Goal: Transaction & Acquisition: Obtain resource

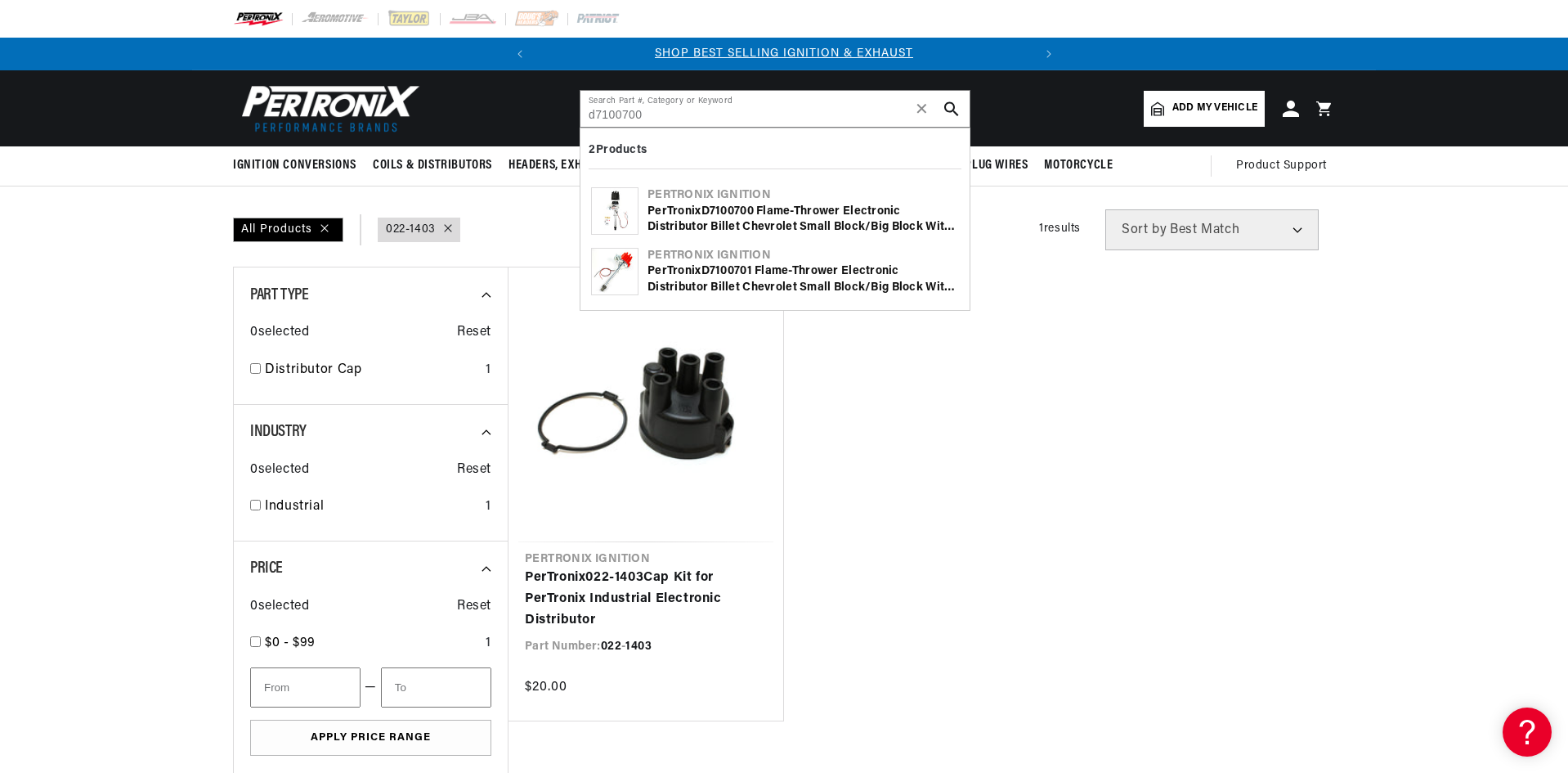
type input "d7100700"
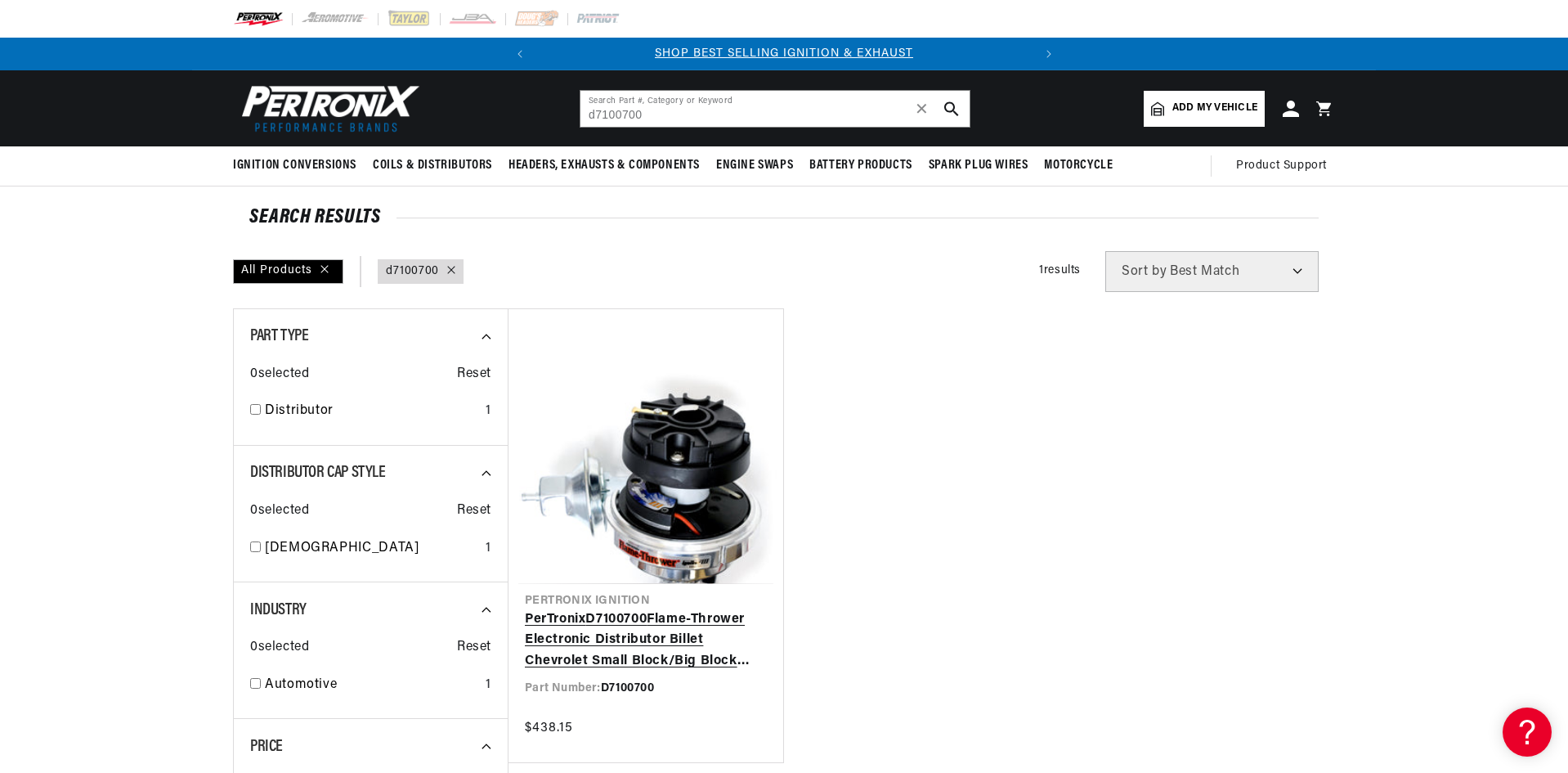
click at [566, 624] on link "PerTronix D7100700 Flame-Thrower Electronic Distributor Billet Chevrolet Small …" at bounding box center [645, 640] width 242 height 63
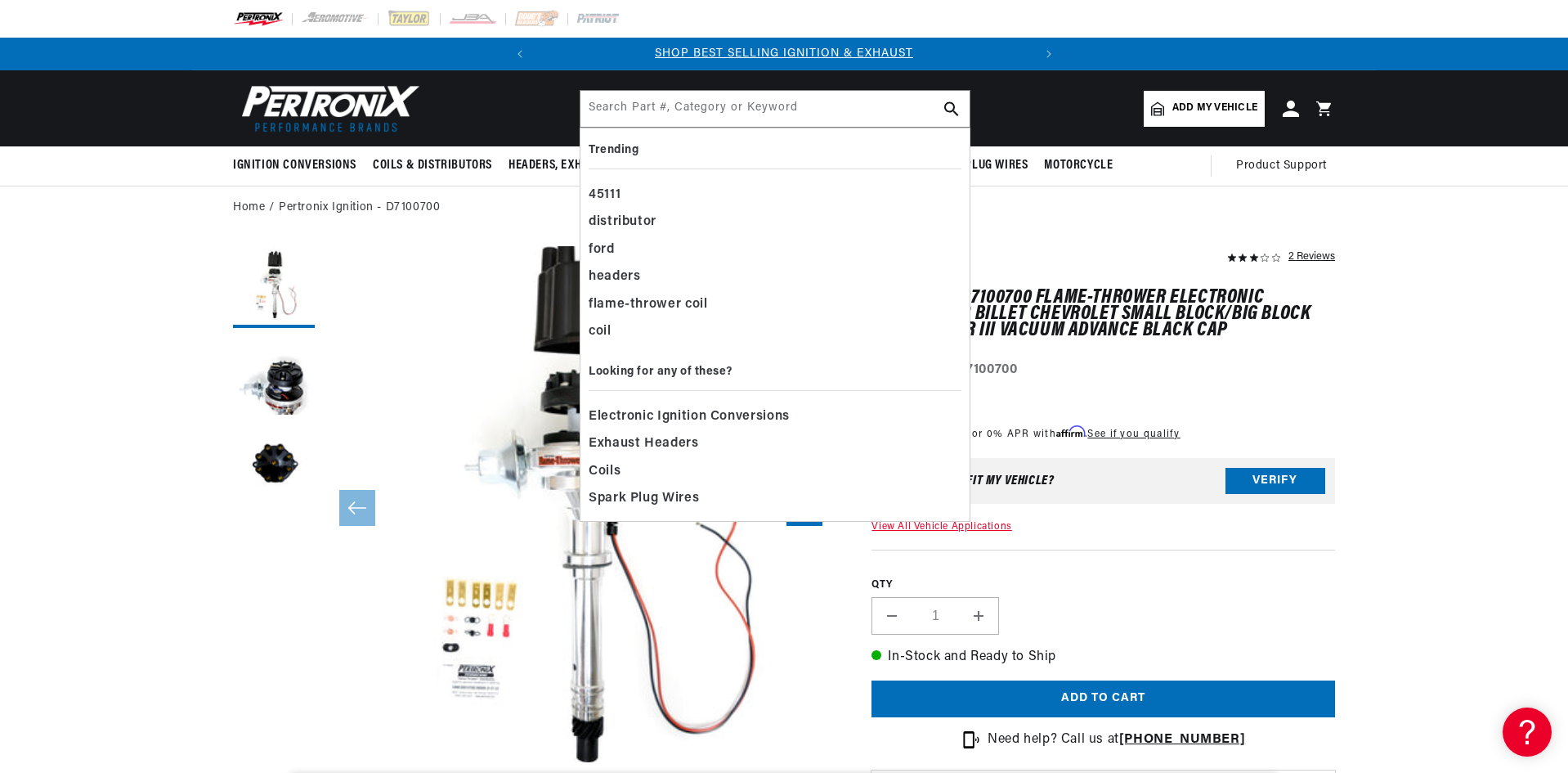
click at [1184, 208] on ol "Home Pertronix Ignition - D7100700" at bounding box center [784, 207] width 1102 height 18
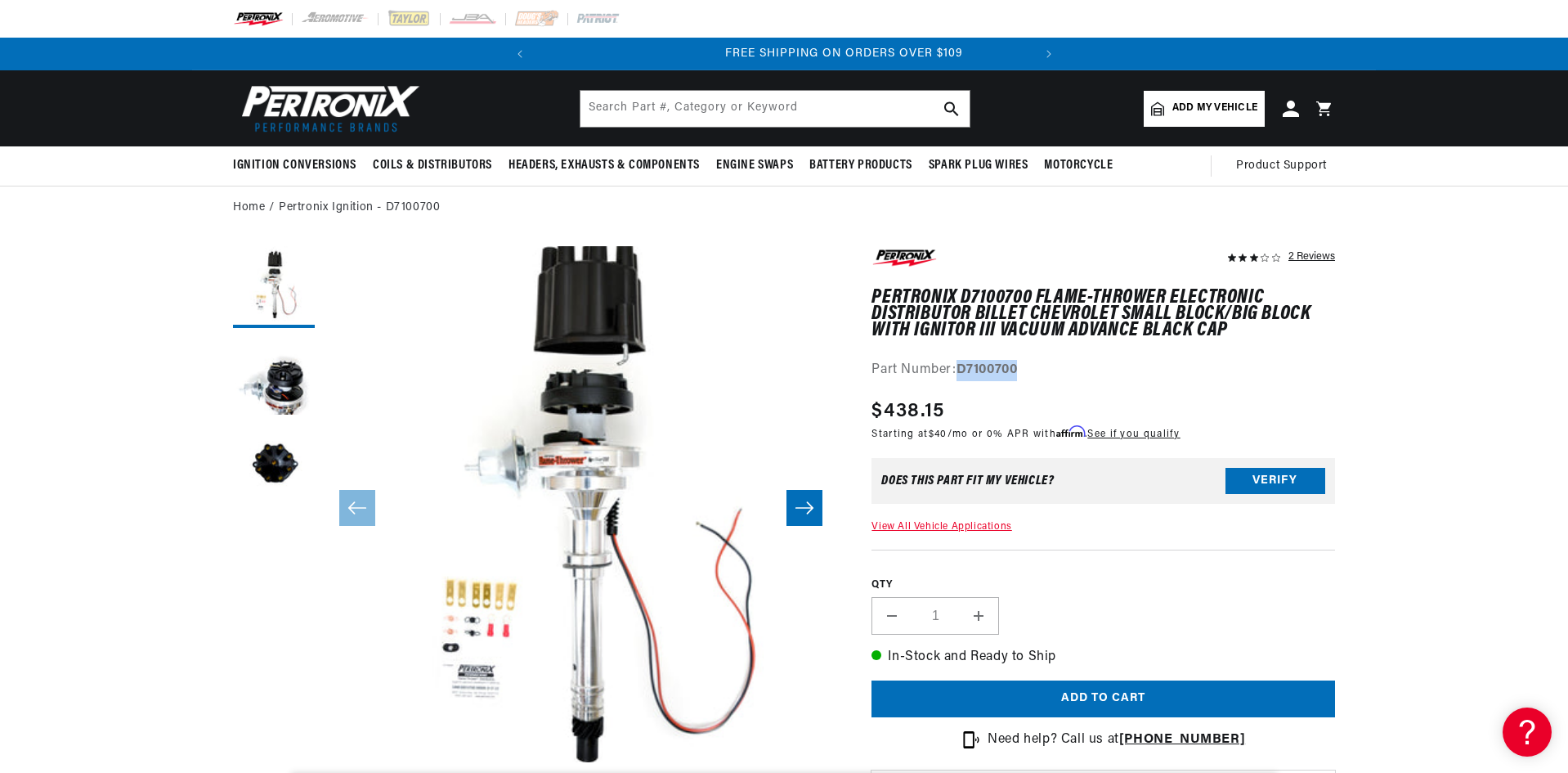
scroll to position [0, 495]
drag, startPoint x: 1037, startPoint y: 364, endPoint x: 962, endPoint y: 375, distance: 75.8
click at [962, 375] on div "Part Number: D7100700" at bounding box center [1103, 370] width 464 height 21
copy strong "D7100700"
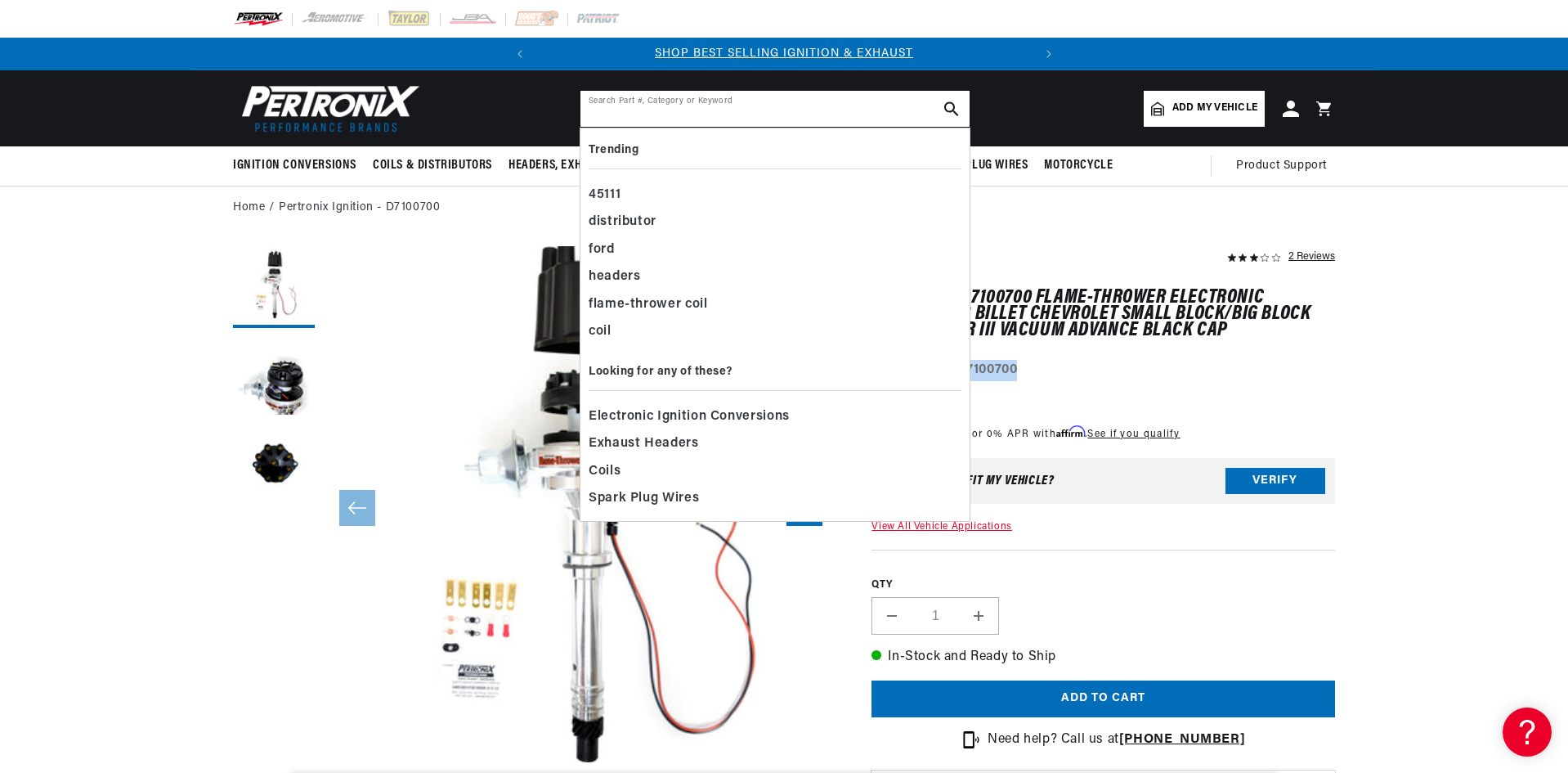
click at [688, 118] on input "text" at bounding box center [775, 109] width 389 height 36
paste input "d171618"
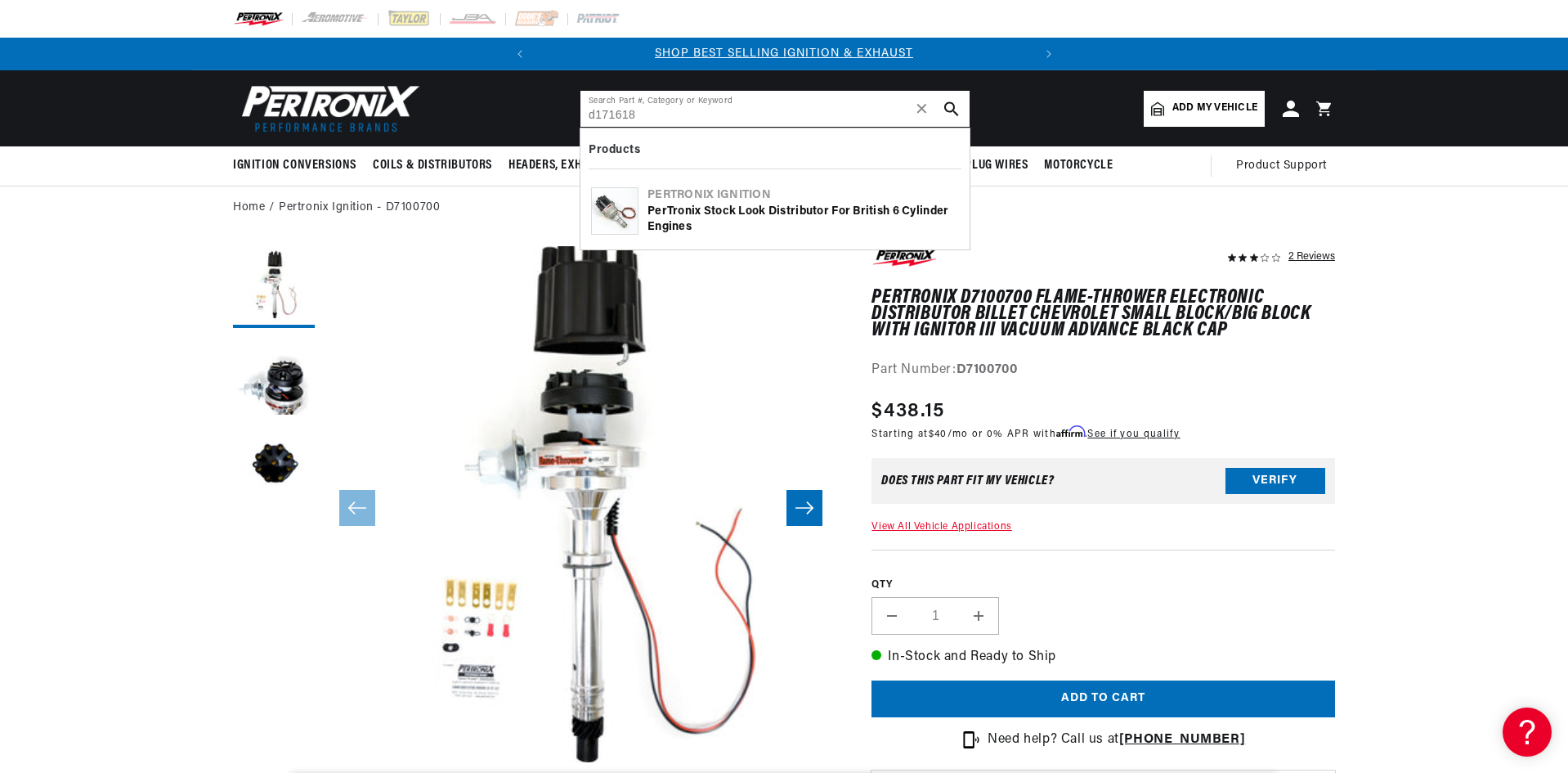
type input "d171618"
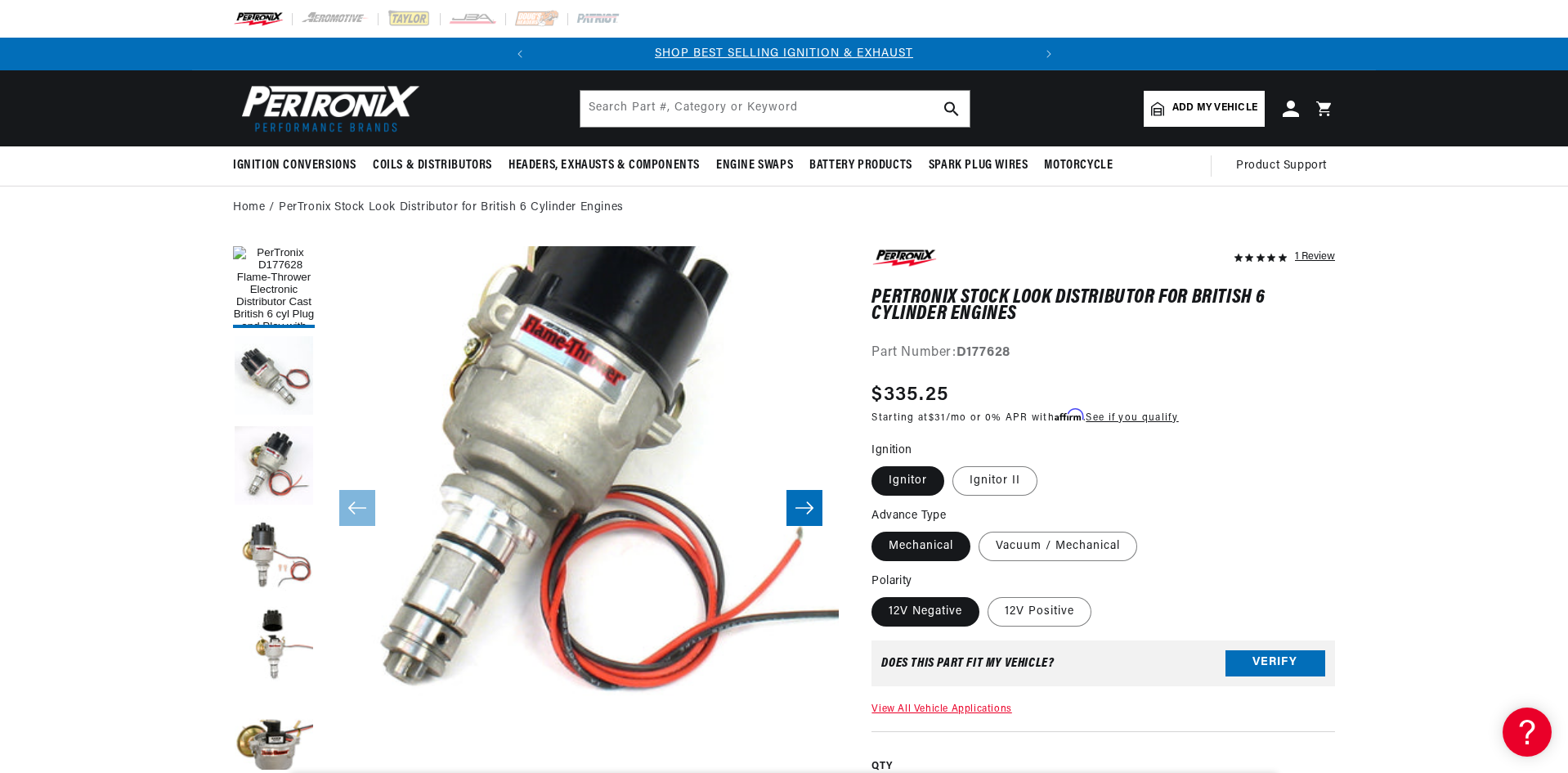
click at [272, 762] on button "Open media 1 in modal" at bounding box center [272, 762] width 0 height 0
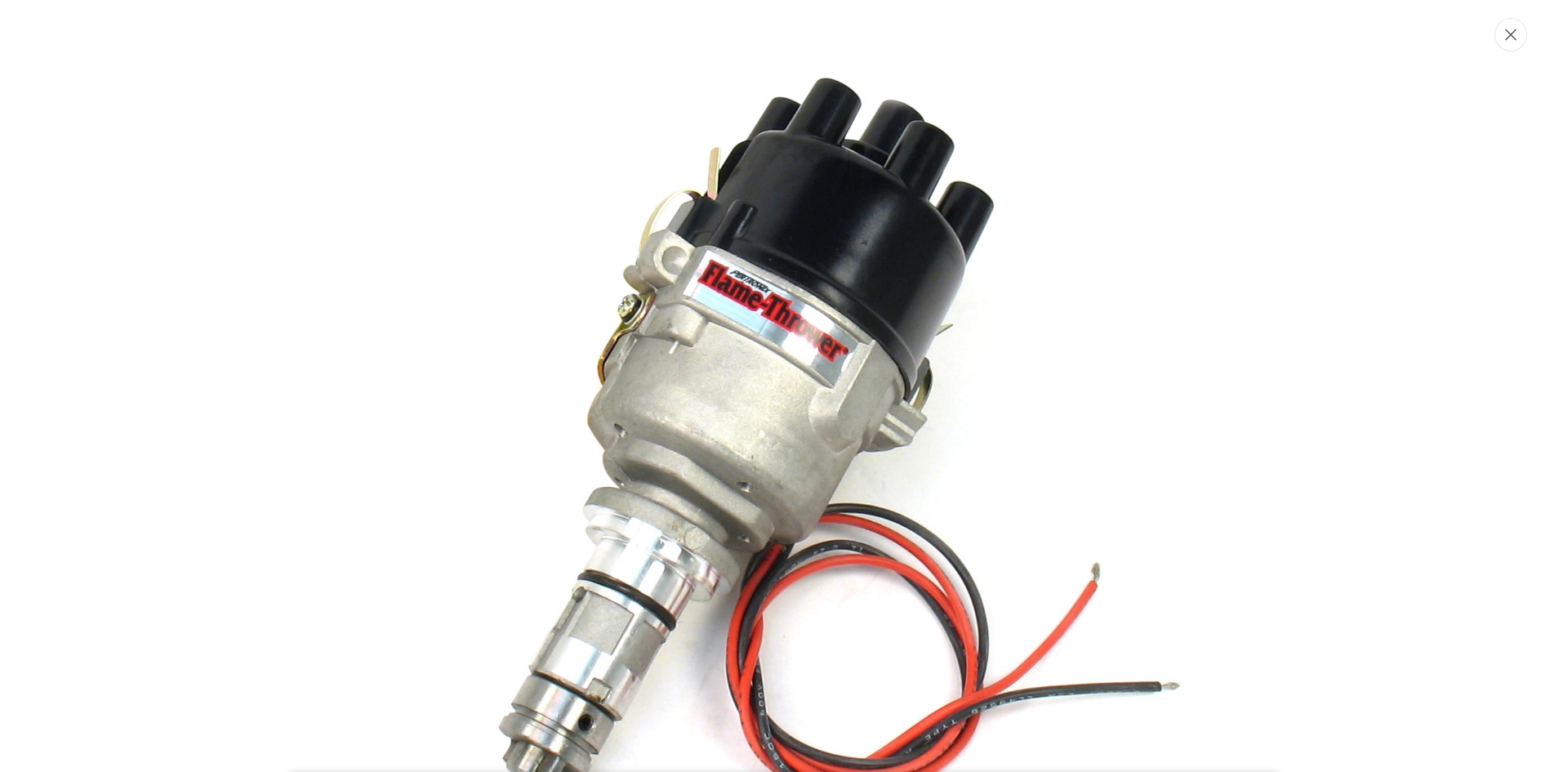
click at [1512, 33] on icon "Close" at bounding box center [1509, 35] width 11 height 11
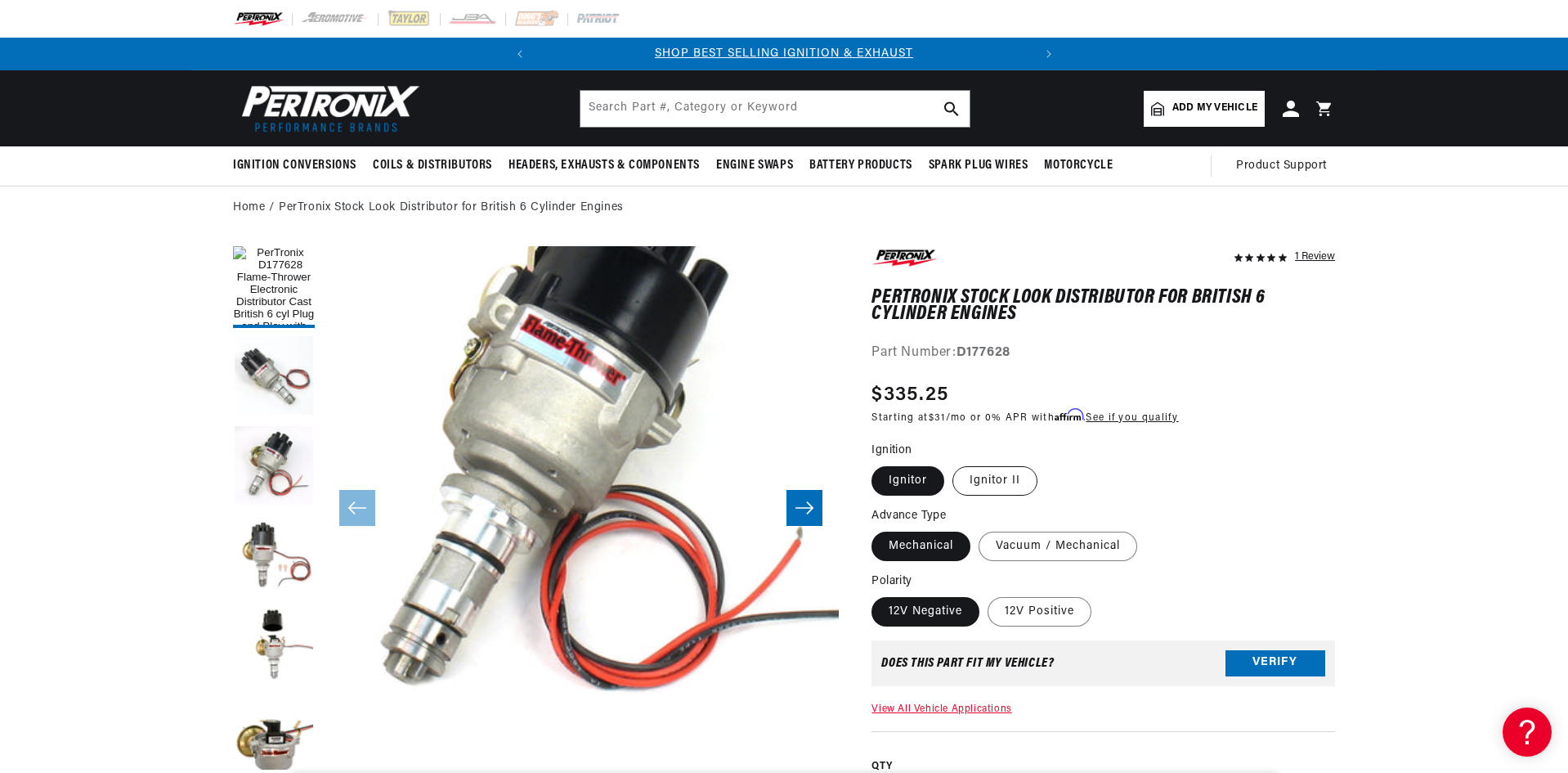
click at [1002, 474] on label "Ignitor II" at bounding box center [995, 481] width 85 height 30
click at [953, 464] on input "Ignitor II" at bounding box center [953, 463] width 1 height 1
radio input "true"
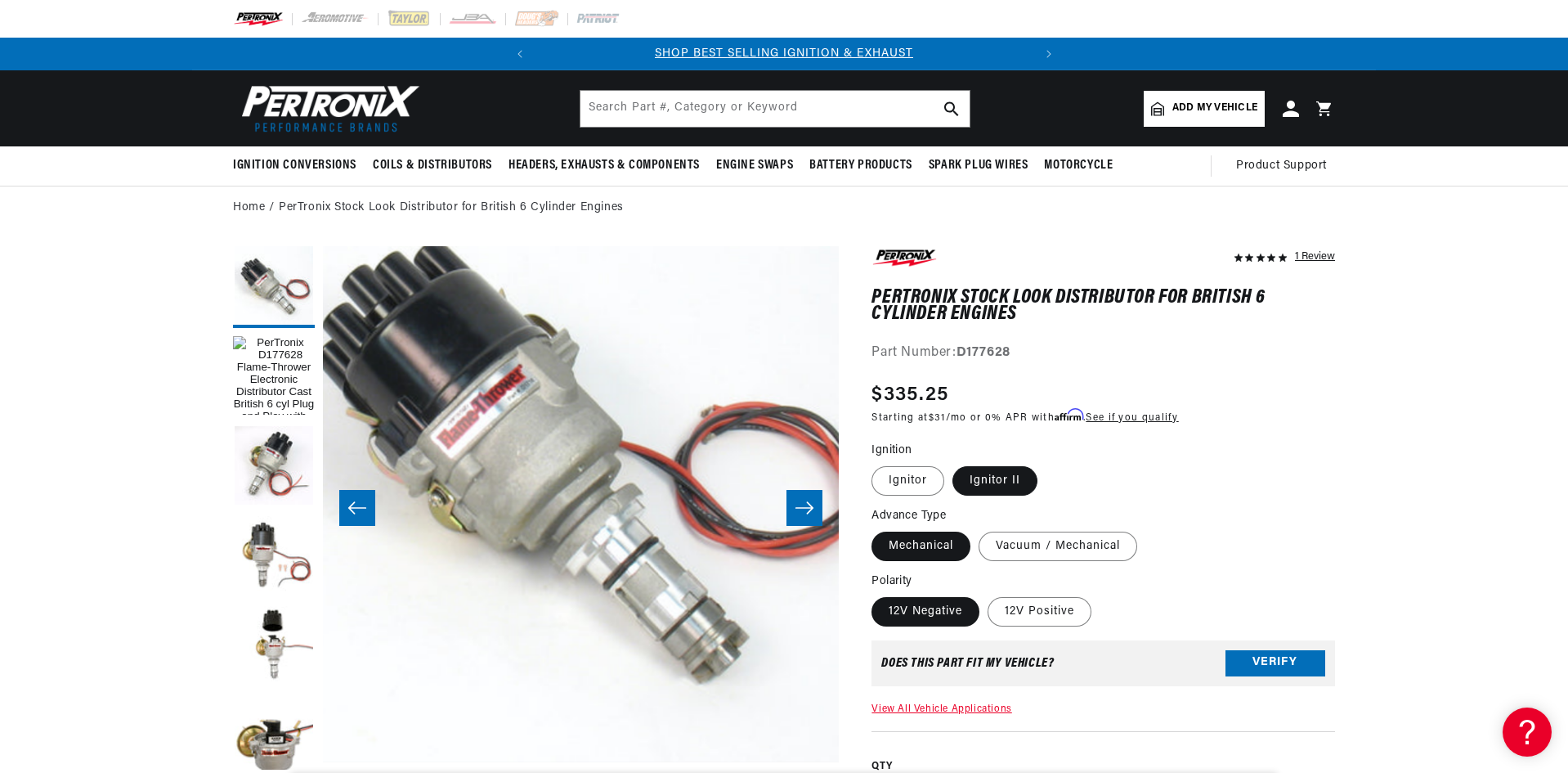
scroll to position [52, 0]
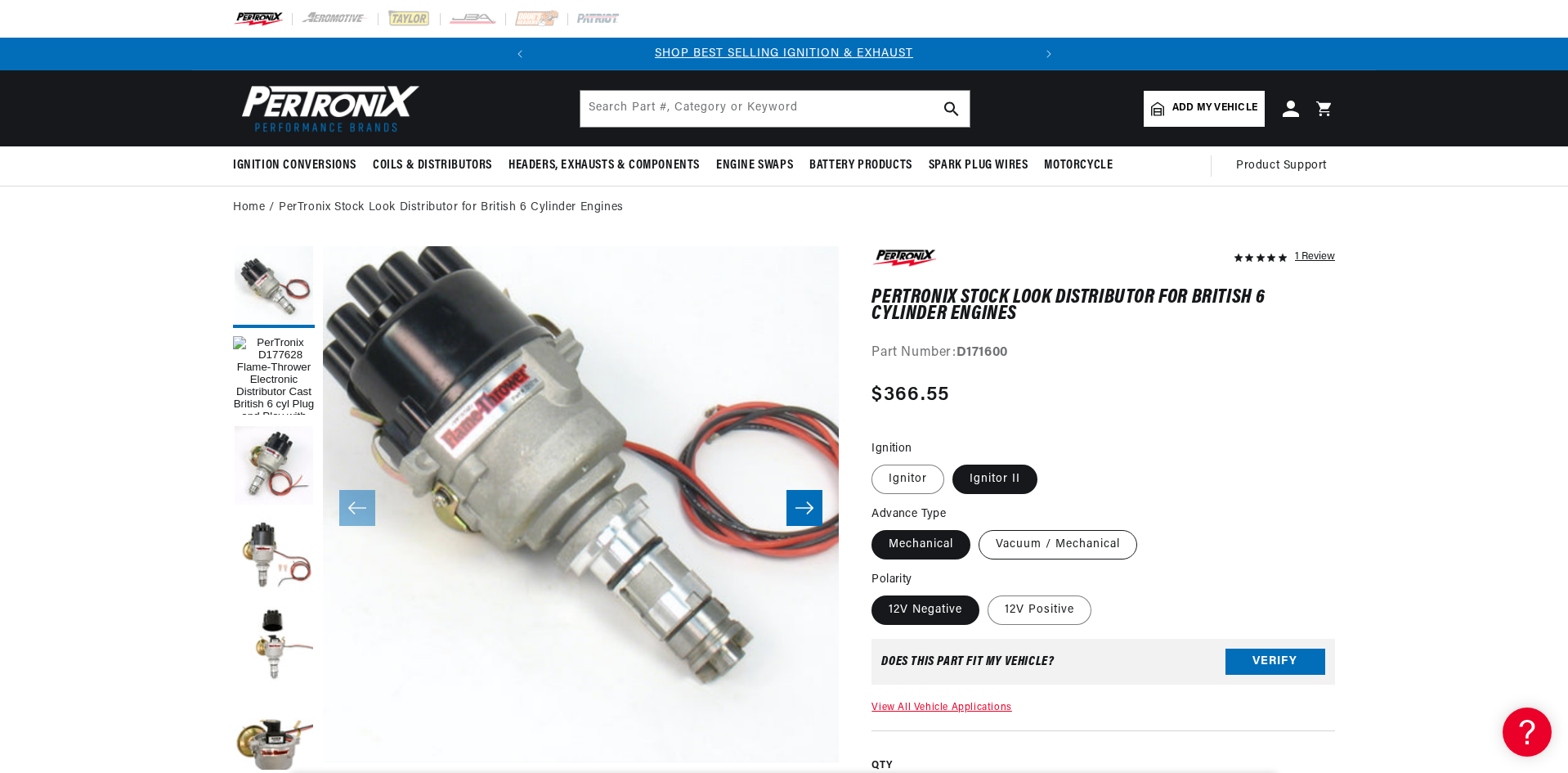
click at [1013, 543] on label "Vacuum / Mechanical" at bounding box center [1057, 544] width 159 height 30
click at [979, 528] on input "Vacuum / Mechanical" at bounding box center [978, 527] width 1 height 1
radio input "true"
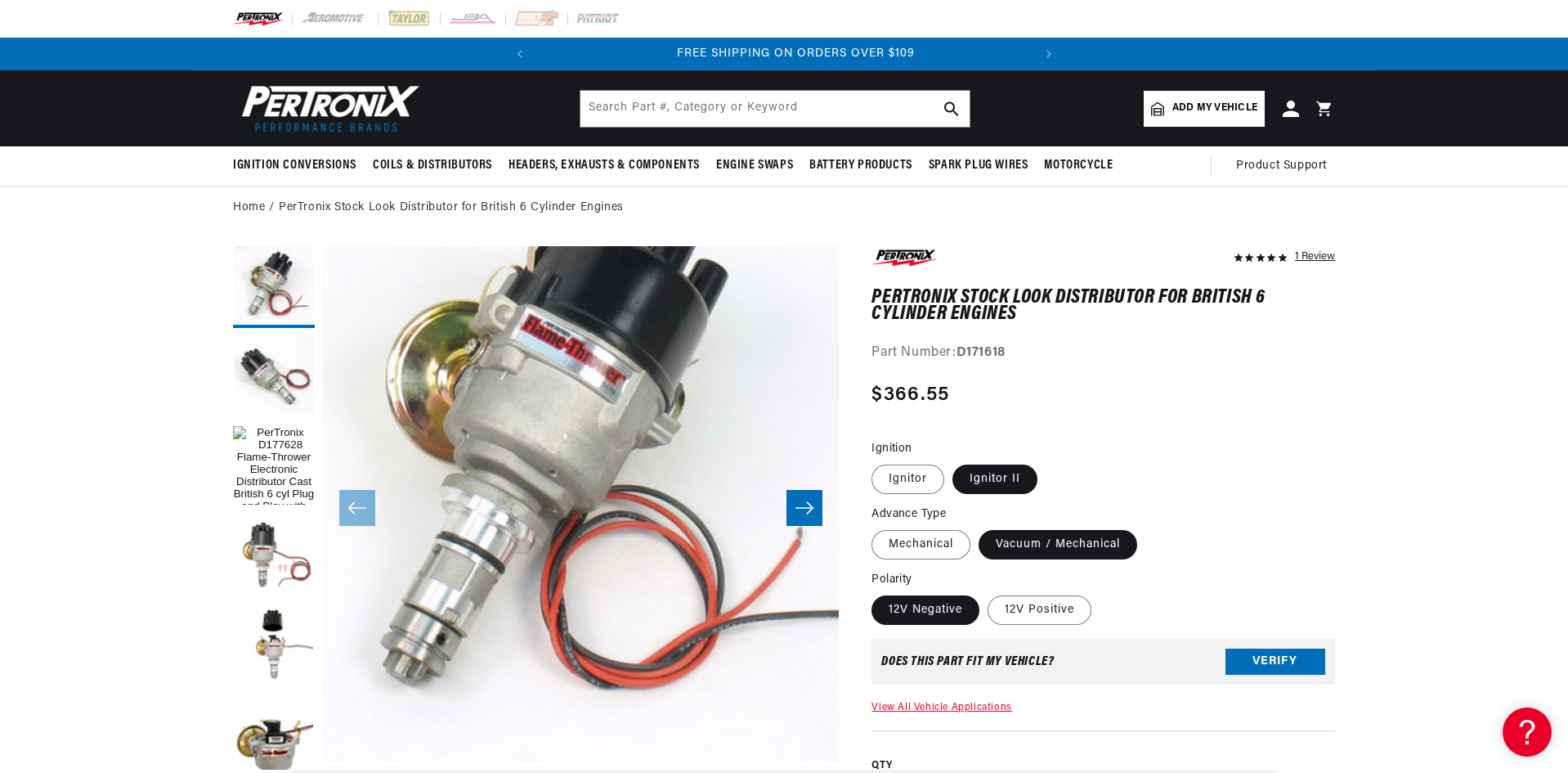
scroll to position [0, 495]
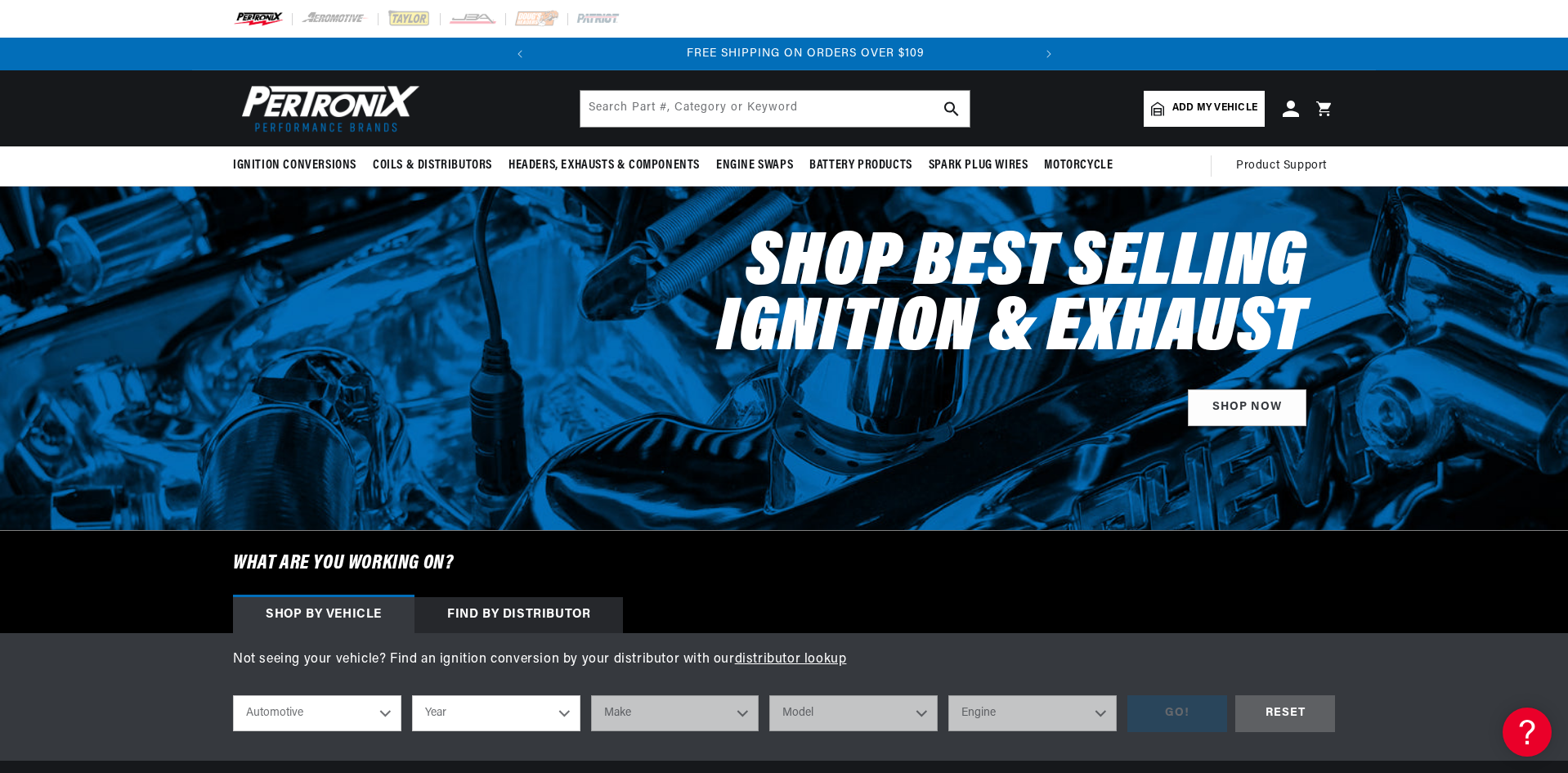
scroll to position [0, 495]
click at [610, 110] on input "text" at bounding box center [775, 109] width 389 height 36
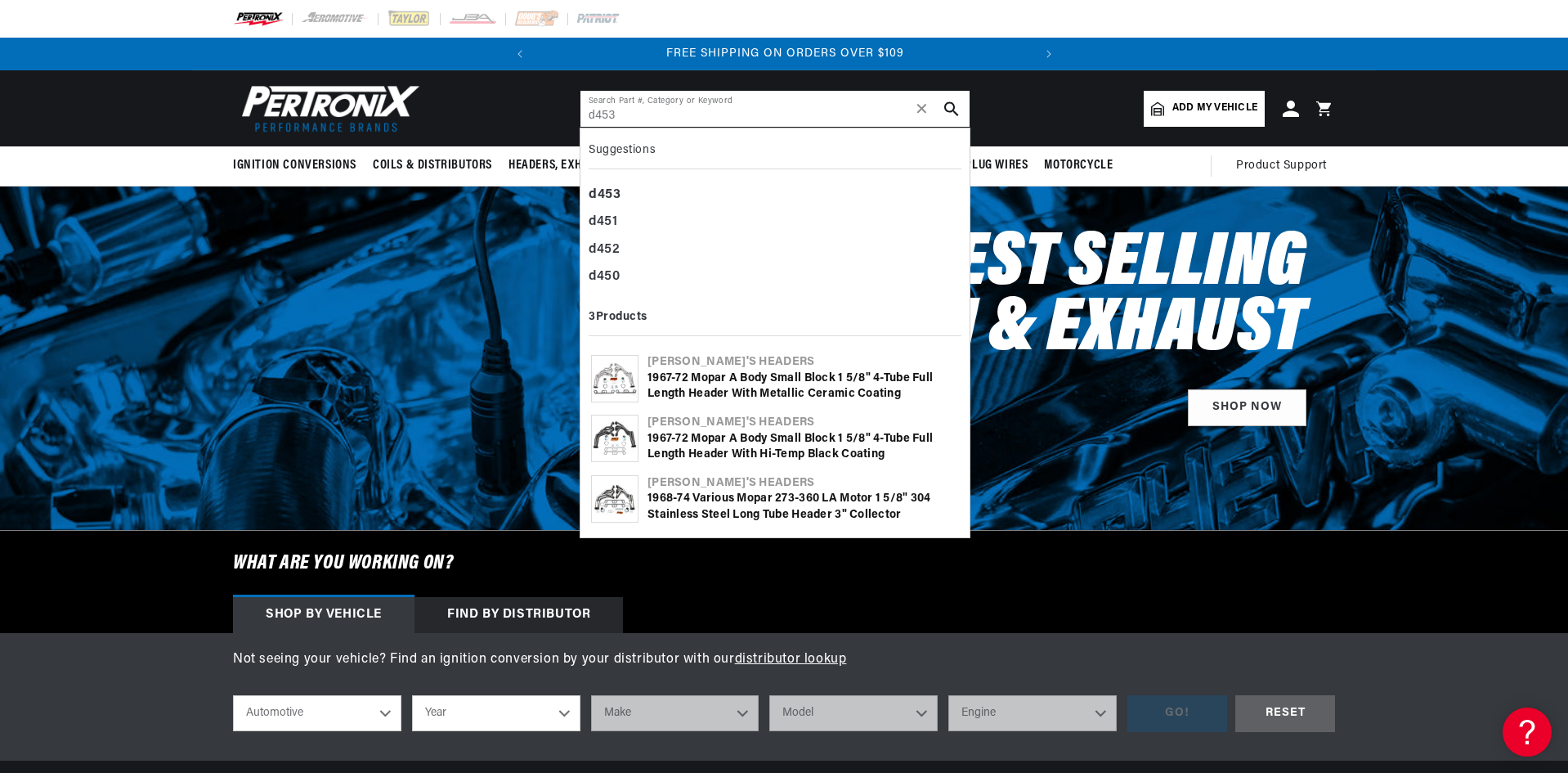
type input "d453"
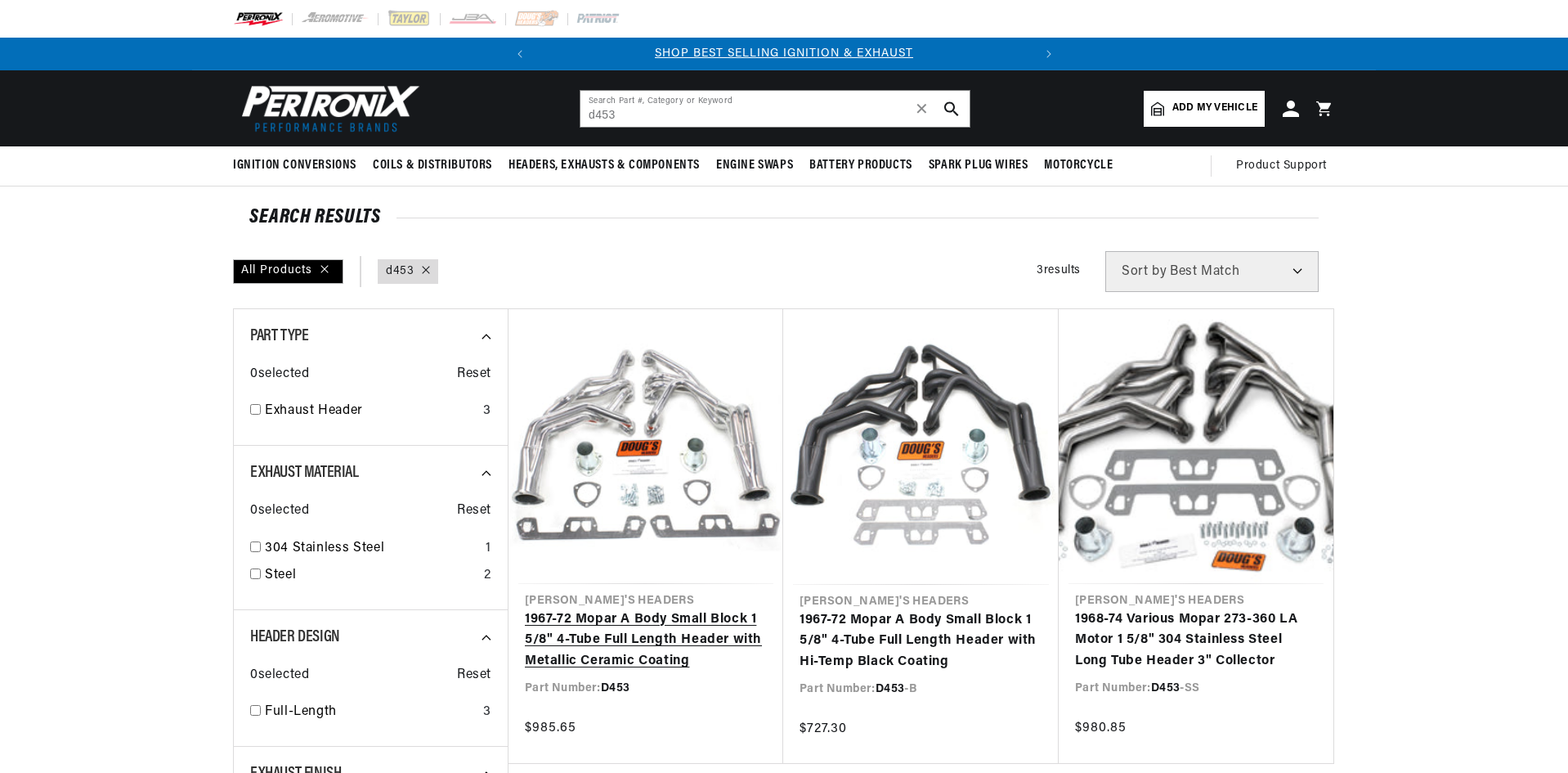
click at [672, 633] on link "1967-72 Mopar A Body Small Block 1 5/8" 4-Tube Full Length Header with Metallic…" at bounding box center [645, 640] width 242 height 63
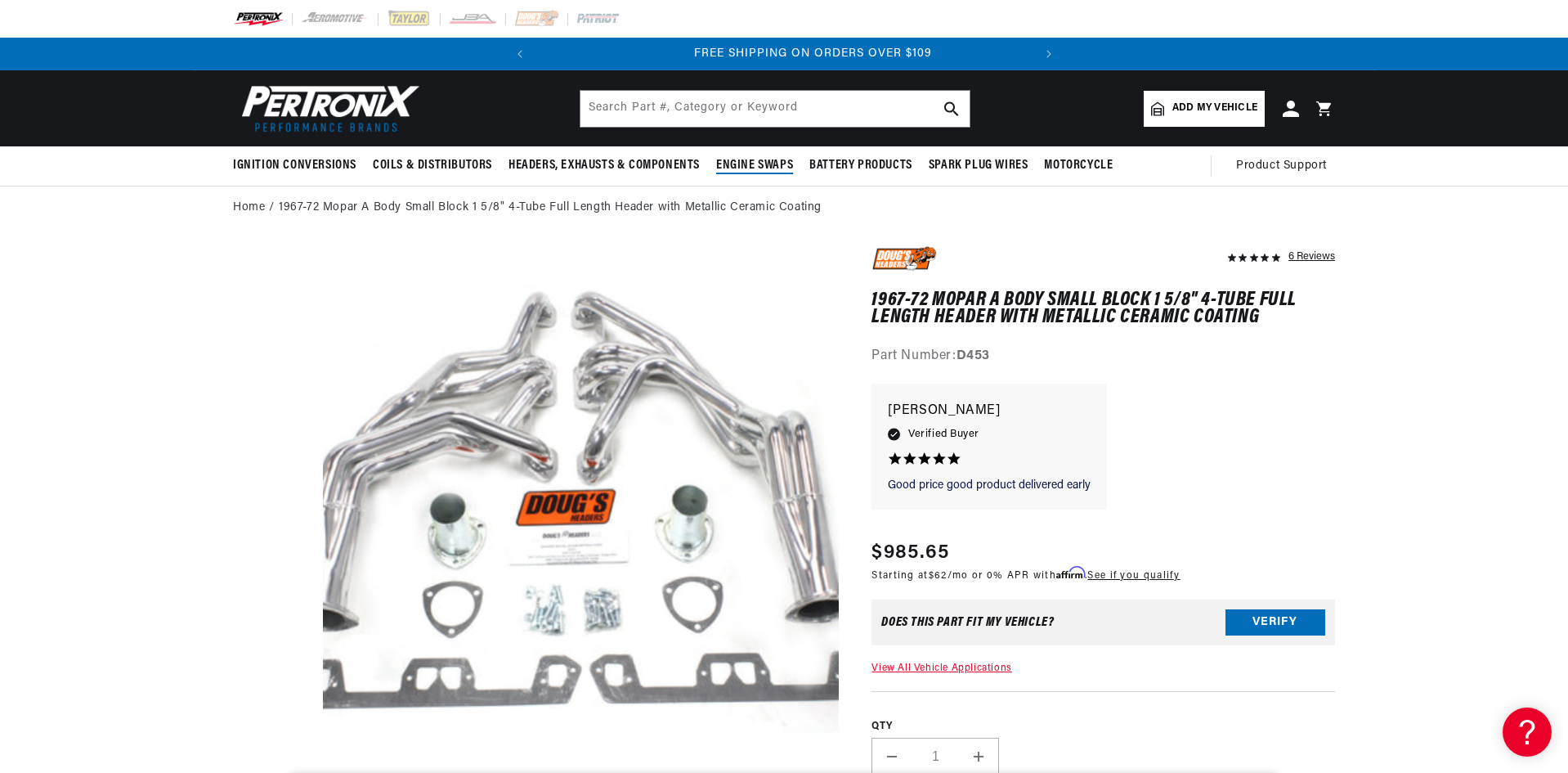
scroll to position [0, 495]
click at [334, 20] on img at bounding box center [335, 19] width 70 height 18
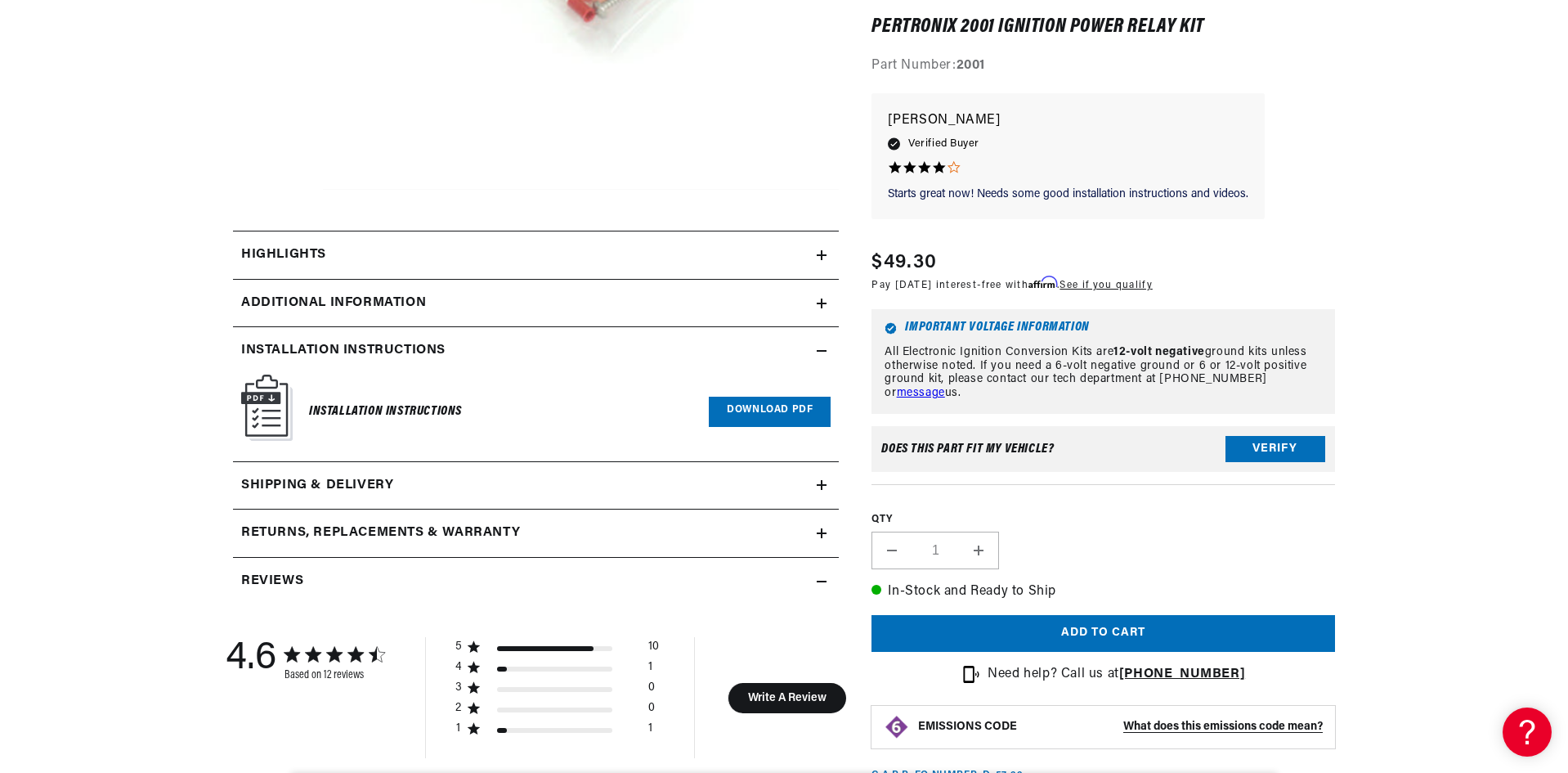
click at [742, 410] on link "Download PDF" at bounding box center [769, 412] width 121 height 31
